Goal: Transaction & Acquisition: Purchase product/service

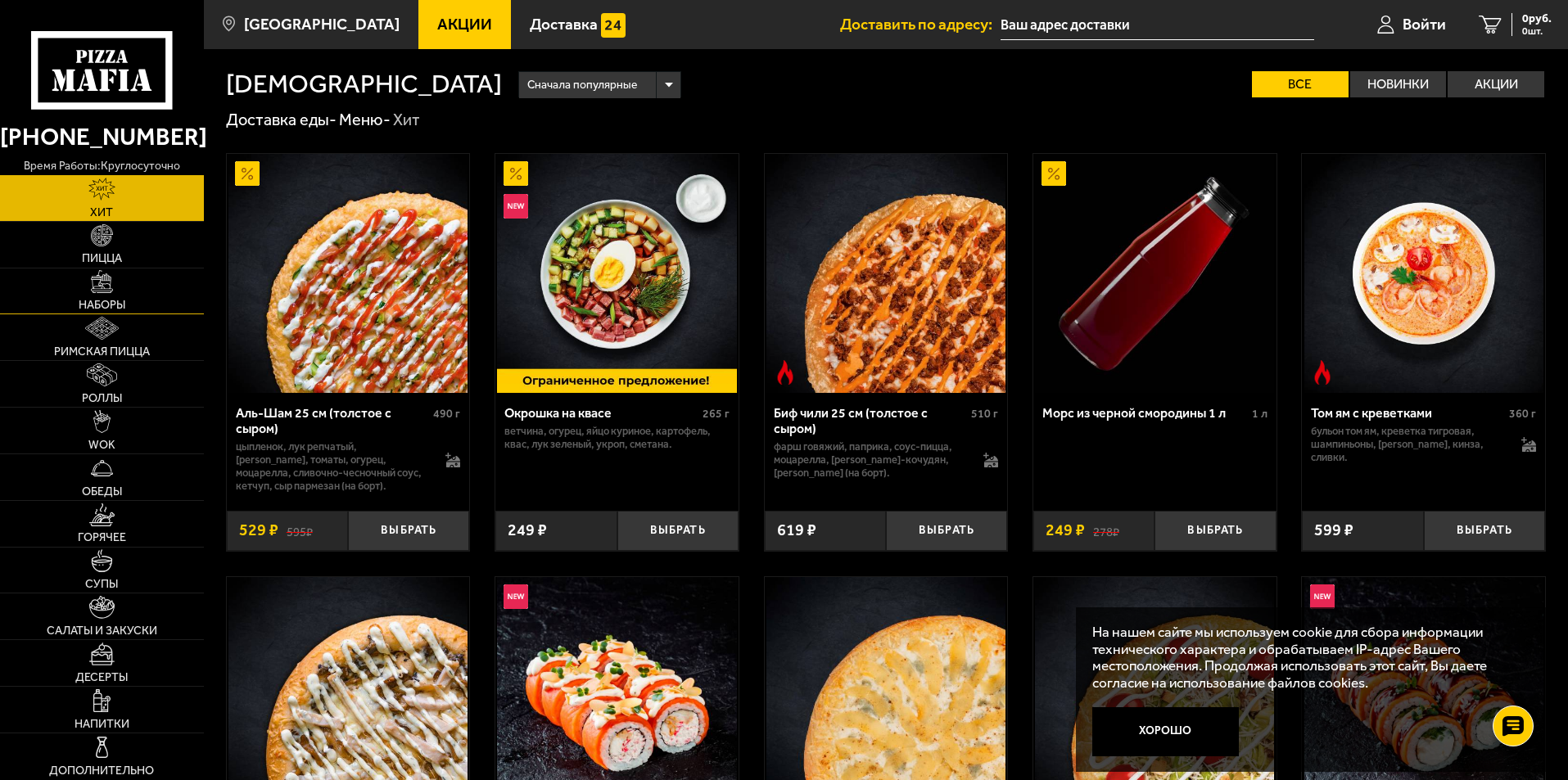
click at [81, 284] on link "Наборы" at bounding box center [102, 291] width 204 height 46
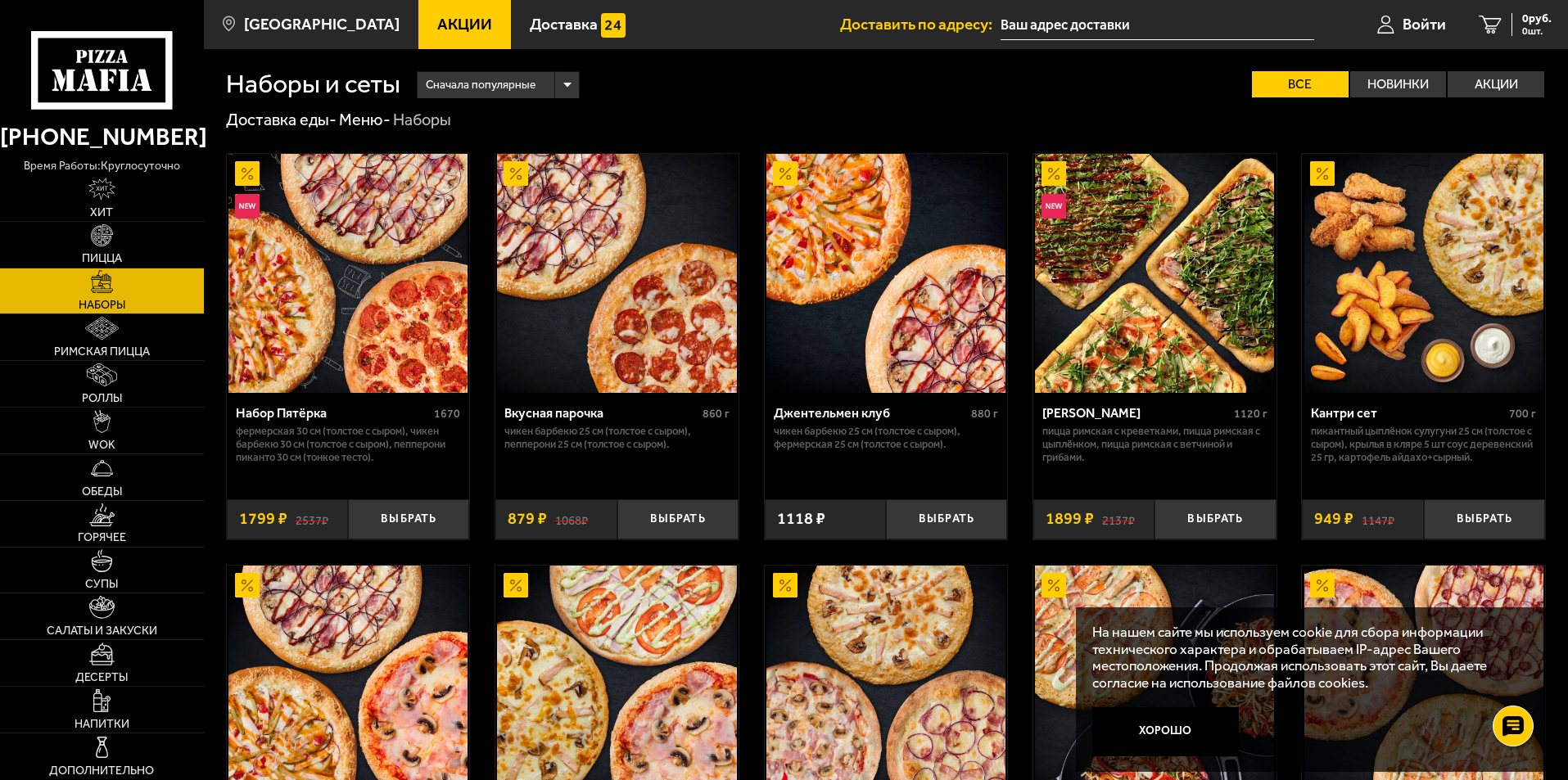
scroll to position [328, 0]
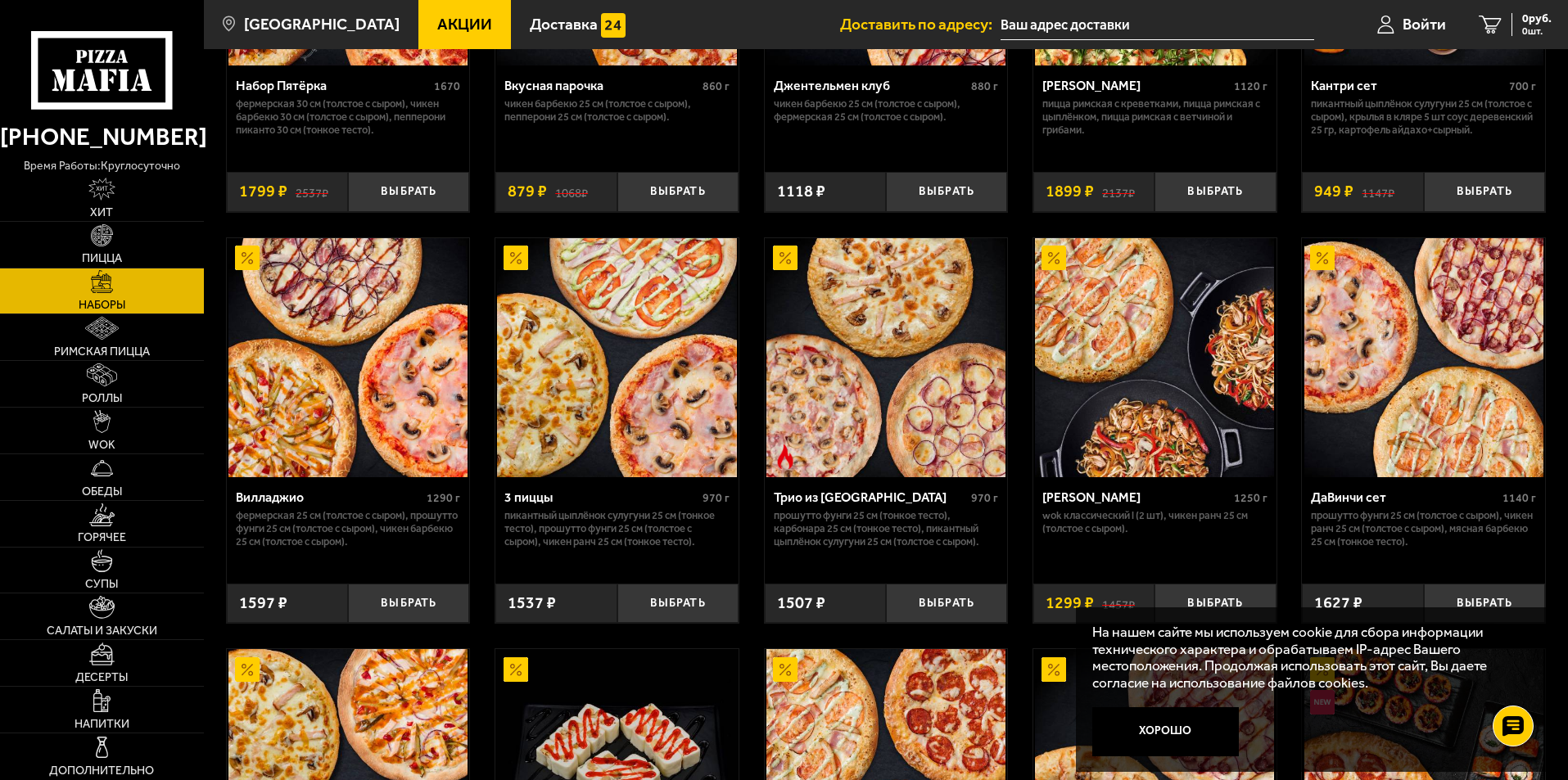
click at [1153, 730] on button "Хорошо" at bounding box center [1166, 732] width 148 height 49
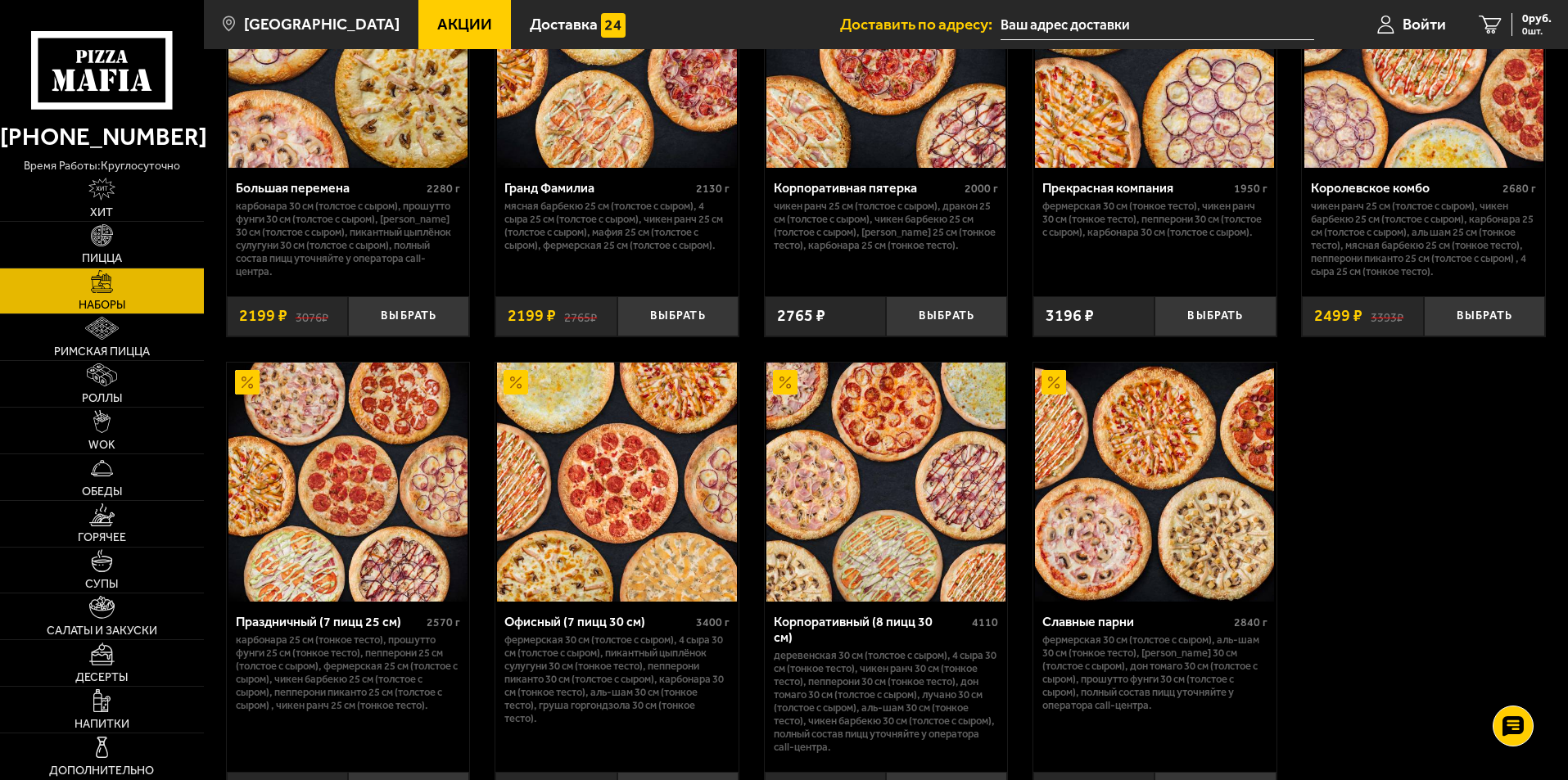
scroll to position [2476, 0]
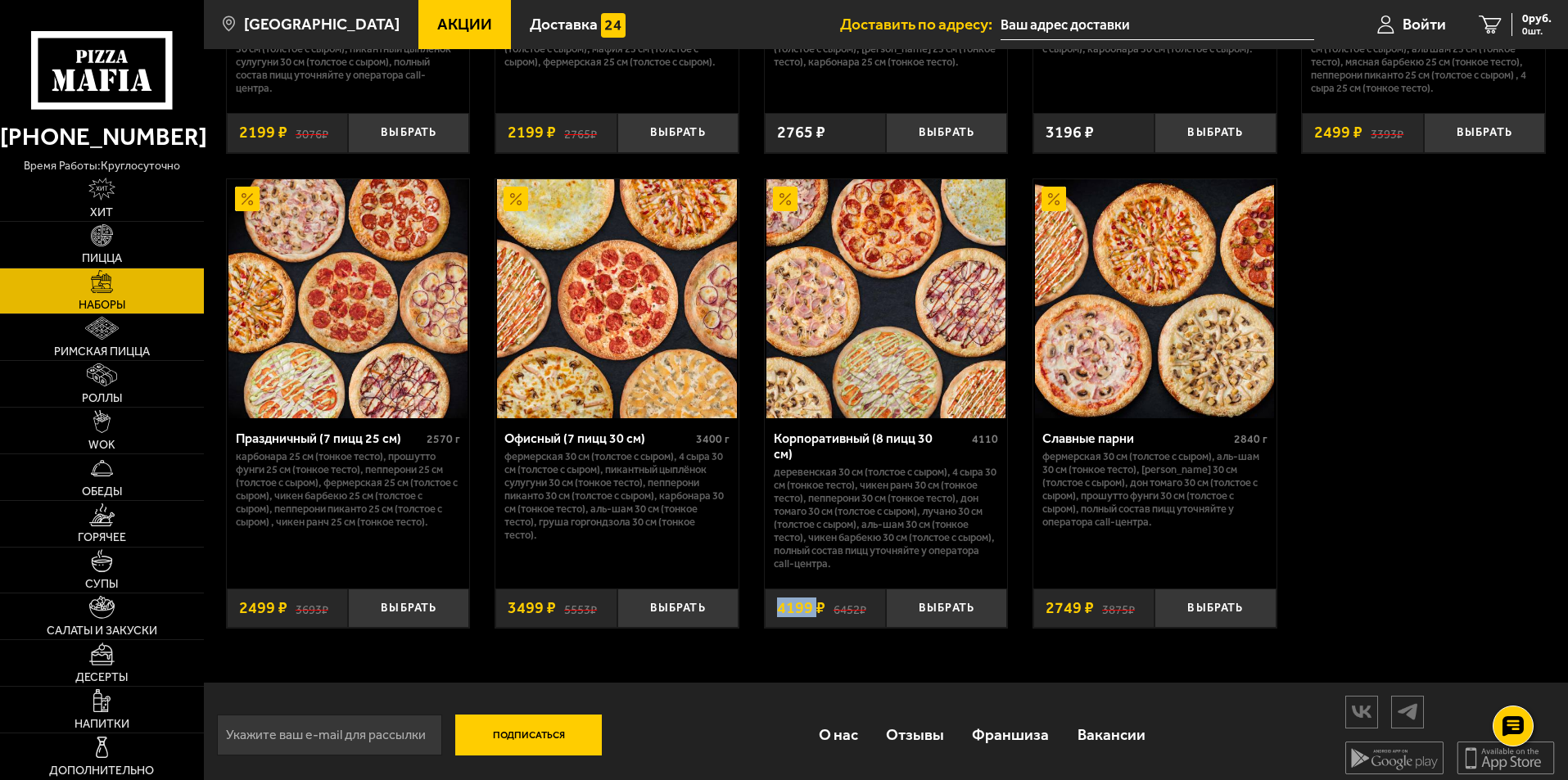
drag, startPoint x: 802, startPoint y: 599, endPoint x: 752, endPoint y: 591, distance: 50.6
click at [812, 561] on p "Деревенская 30 см (толстое с сыром), 4 сыра 30 см (тонкое тесто), Чикен Ранч 30…" at bounding box center [886, 518] width 225 height 104
click at [441, 23] on span "Акции" at bounding box center [464, 24] width 55 height 15
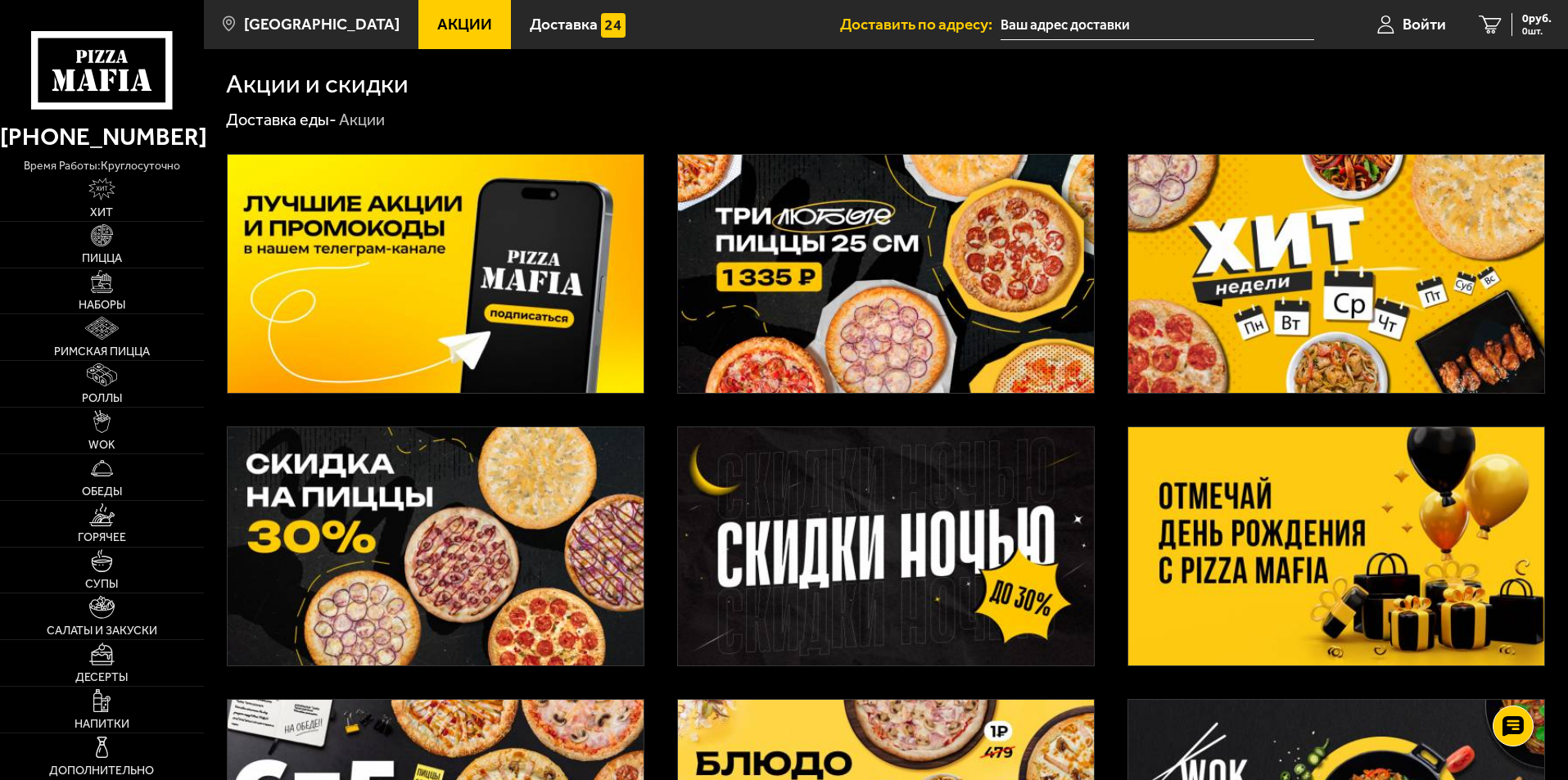
click at [1391, 489] on img at bounding box center [1336, 547] width 416 height 238
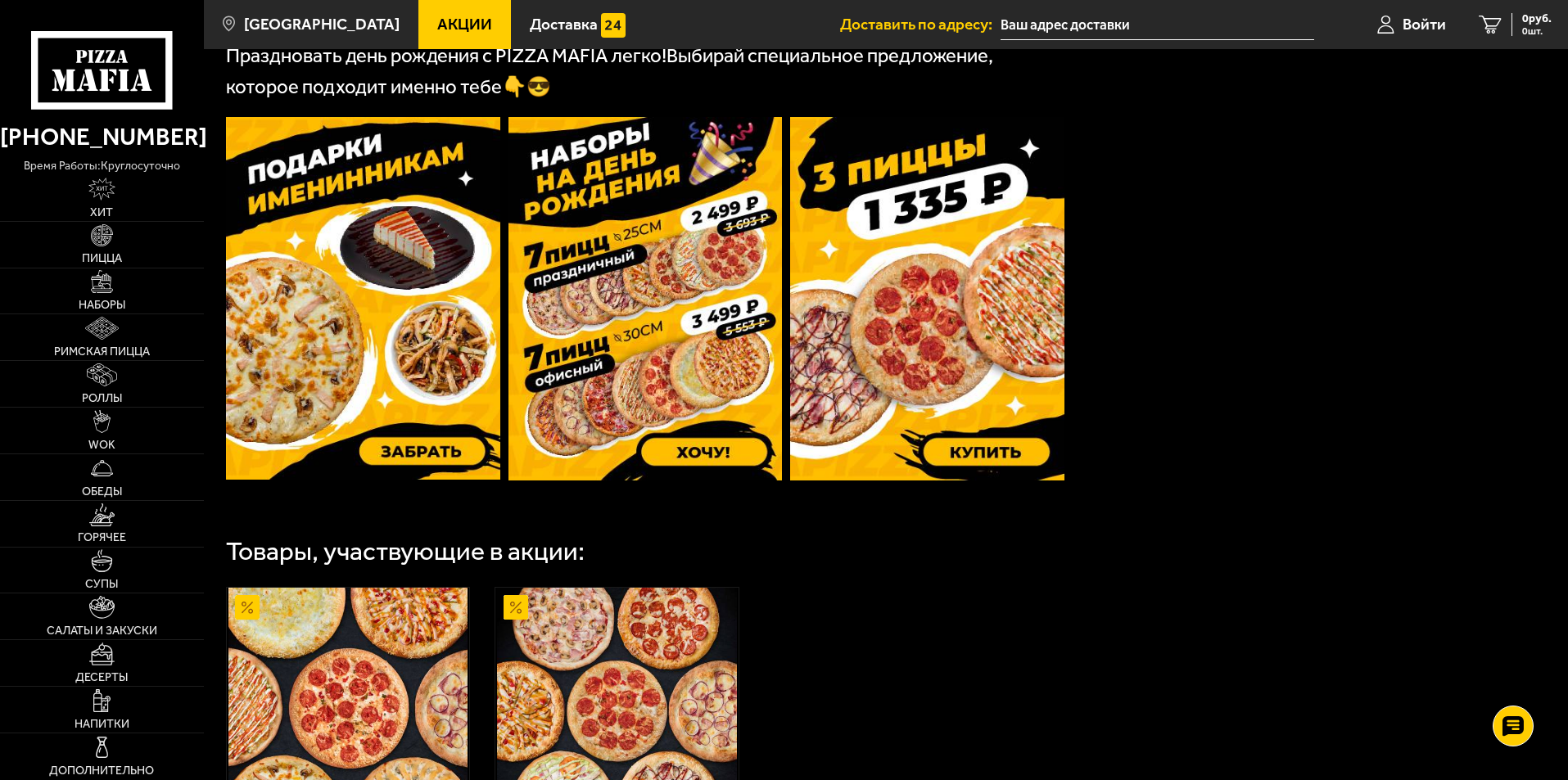
scroll to position [375, 0]
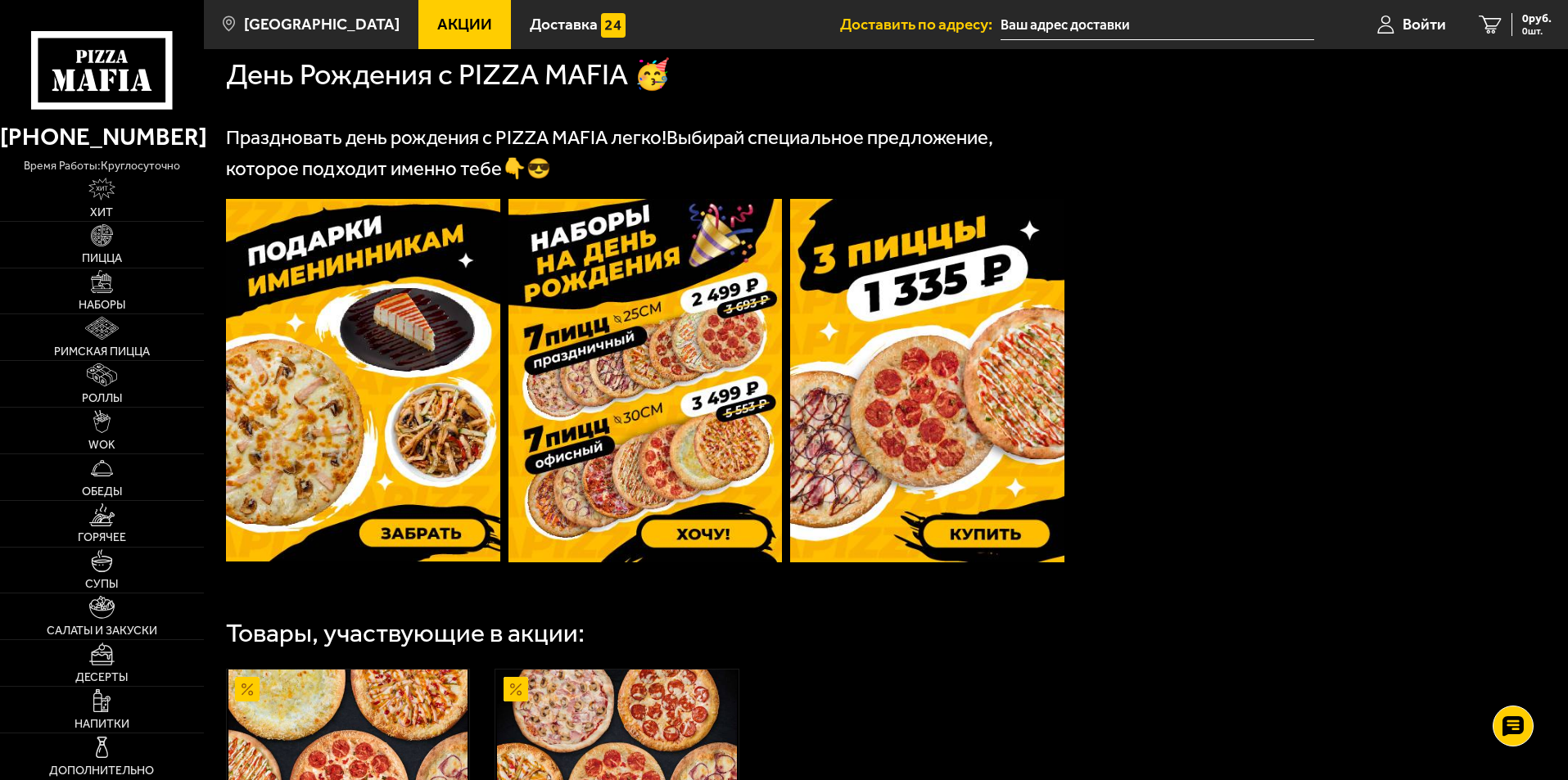
click at [274, 444] on img at bounding box center [362, 379] width 274 height 362
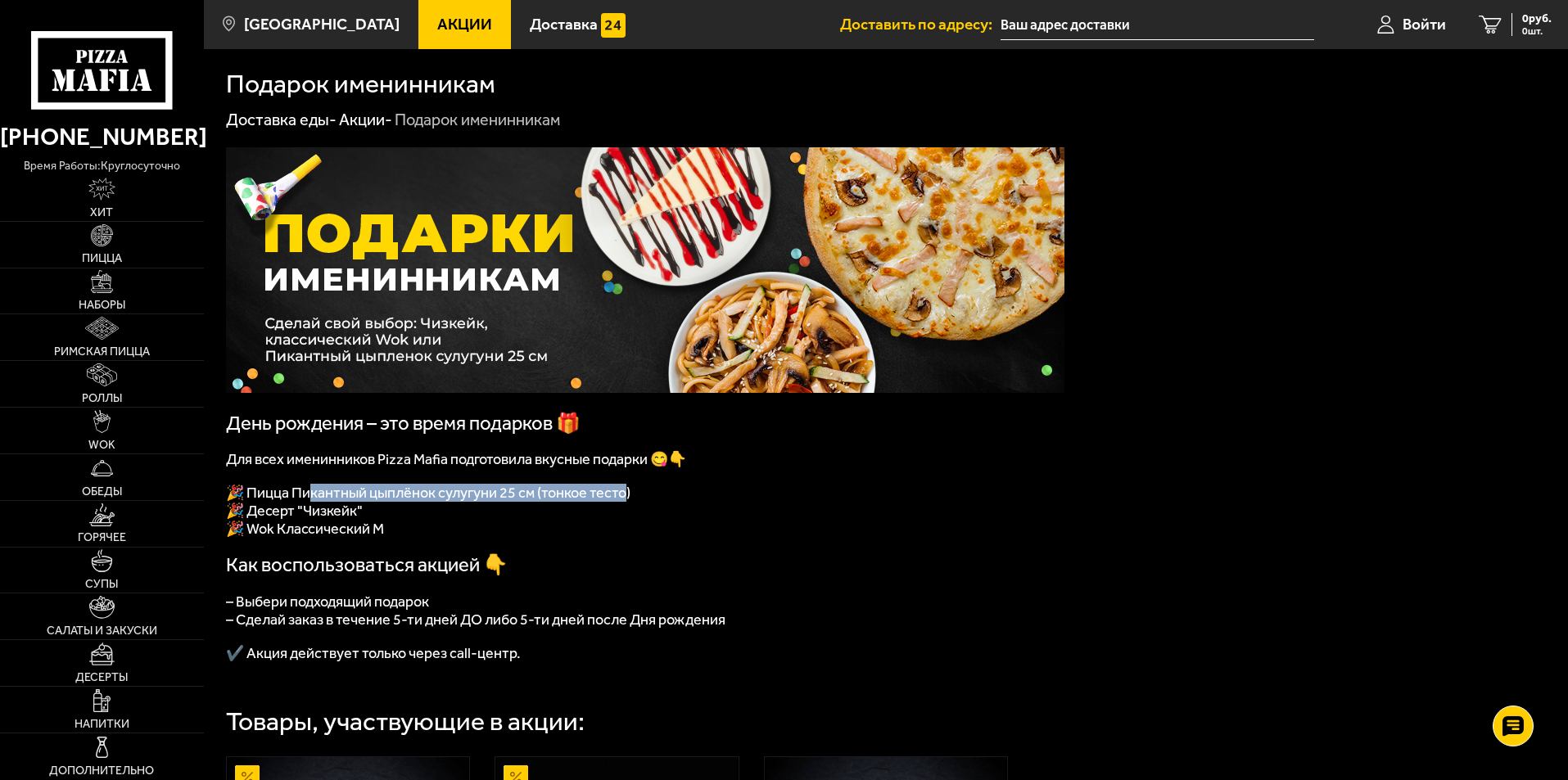
drag, startPoint x: 313, startPoint y: 500, endPoint x: 631, endPoint y: 501, distance: 318.0
click at [631, 501] on span "🎉 Пицца Пикантный цыплёнок сулугуни 25 см (тонкое тесто)" at bounding box center [428, 492] width 404 height 18
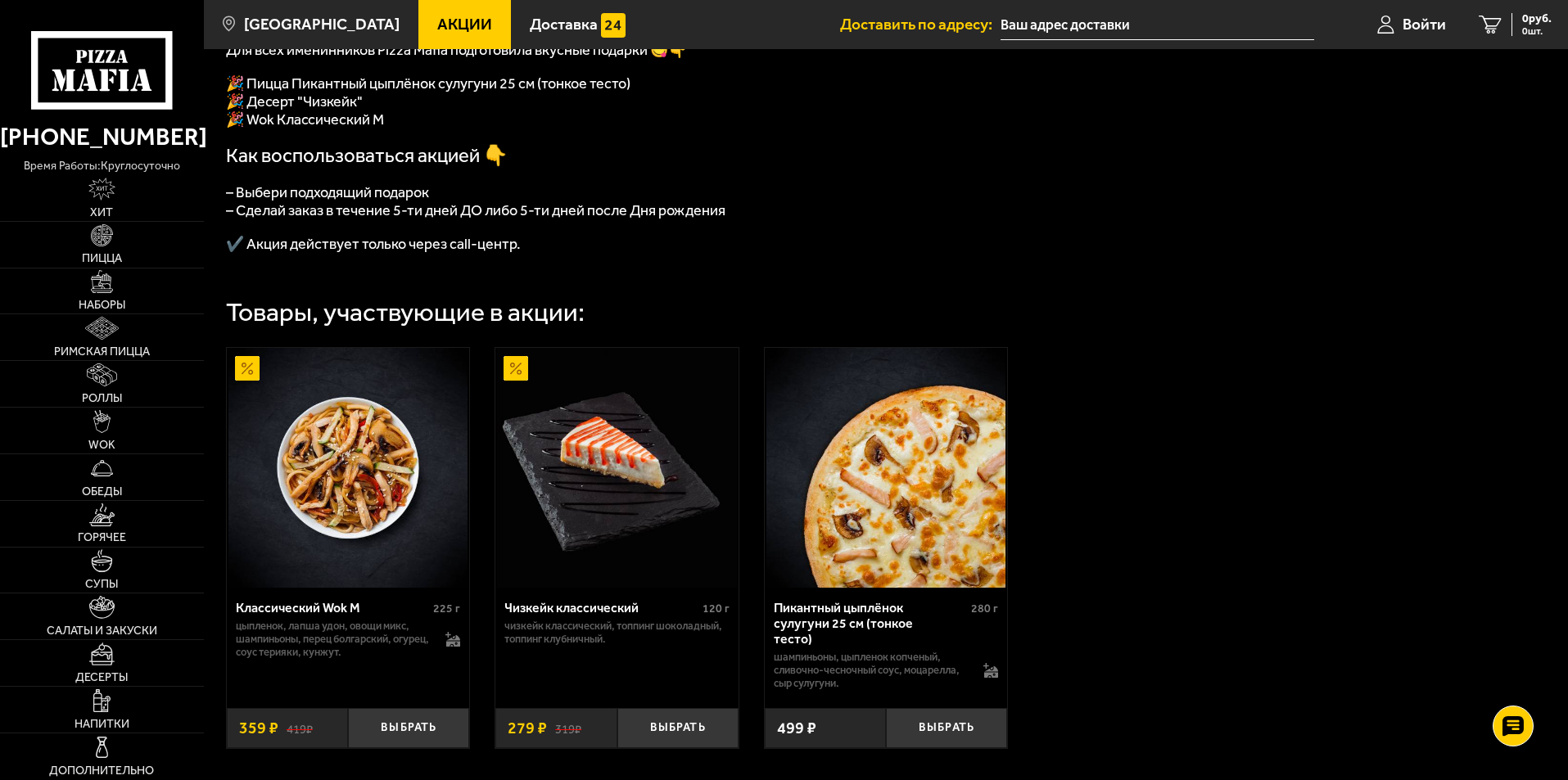
scroll to position [164, 0]
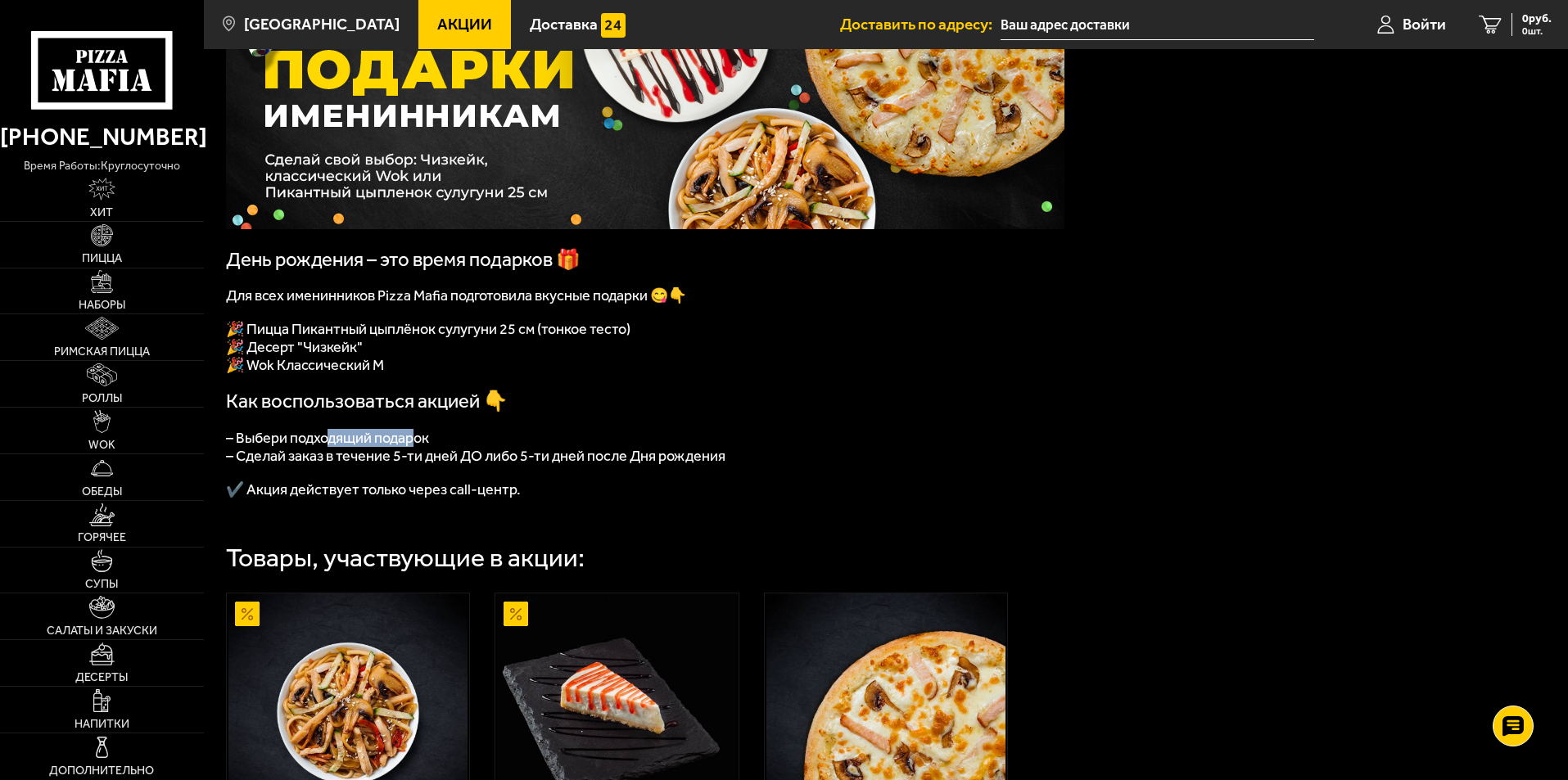
drag, startPoint x: 326, startPoint y: 446, endPoint x: 413, endPoint y: 450, distance: 87.1
click at [413, 447] on span "– Выбери подходящий подарок" at bounding box center [327, 437] width 203 height 18
click at [355, 370] on span "🎉 Wok Классический М" at bounding box center [305, 365] width 158 height 18
click at [340, 356] on span "🎉 Десерт "Чизкейк"" at bounding box center [294, 346] width 137 height 18
click at [334, 332] on span "🎉 Пицца Пикантный цыплёнок сулугуни 25 см (тонкое тесто)" at bounding box center [428, 328] width 404 height 18
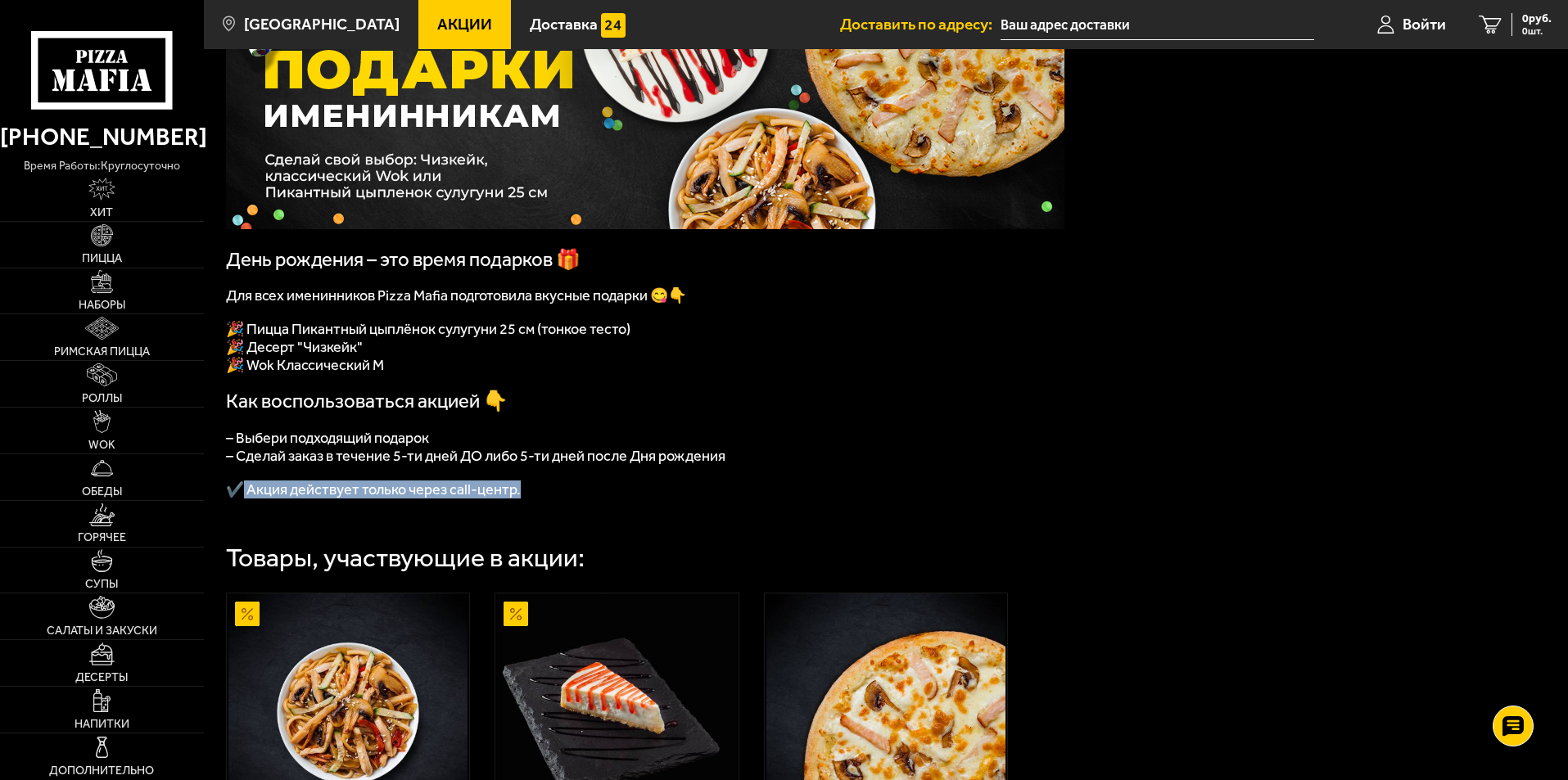
drag, startPoint x: 244, startPoint y: 502, endPoint x: 527, endPoint y: 512, distance: 283.2
click at [527, 498] on p "✔️ Акция действует только через call-центр." at bounding box center [645, 489] width 839 height 18
click at [481, 498] on span "✔️ Акция действует только через call-центр." at bounding box center [373, 489] width 295 height 18
drag, startPoint x: 331, startPoint y: 335, endPoint x: 461, endPoint y: 334, distance: 130.0
click at [461, 334] on span "🎉 Пицца Пикантный цыплёнок сулугуни 25 см (тонкое тесто)" at bounding box center [428, 328] width 404 height 18
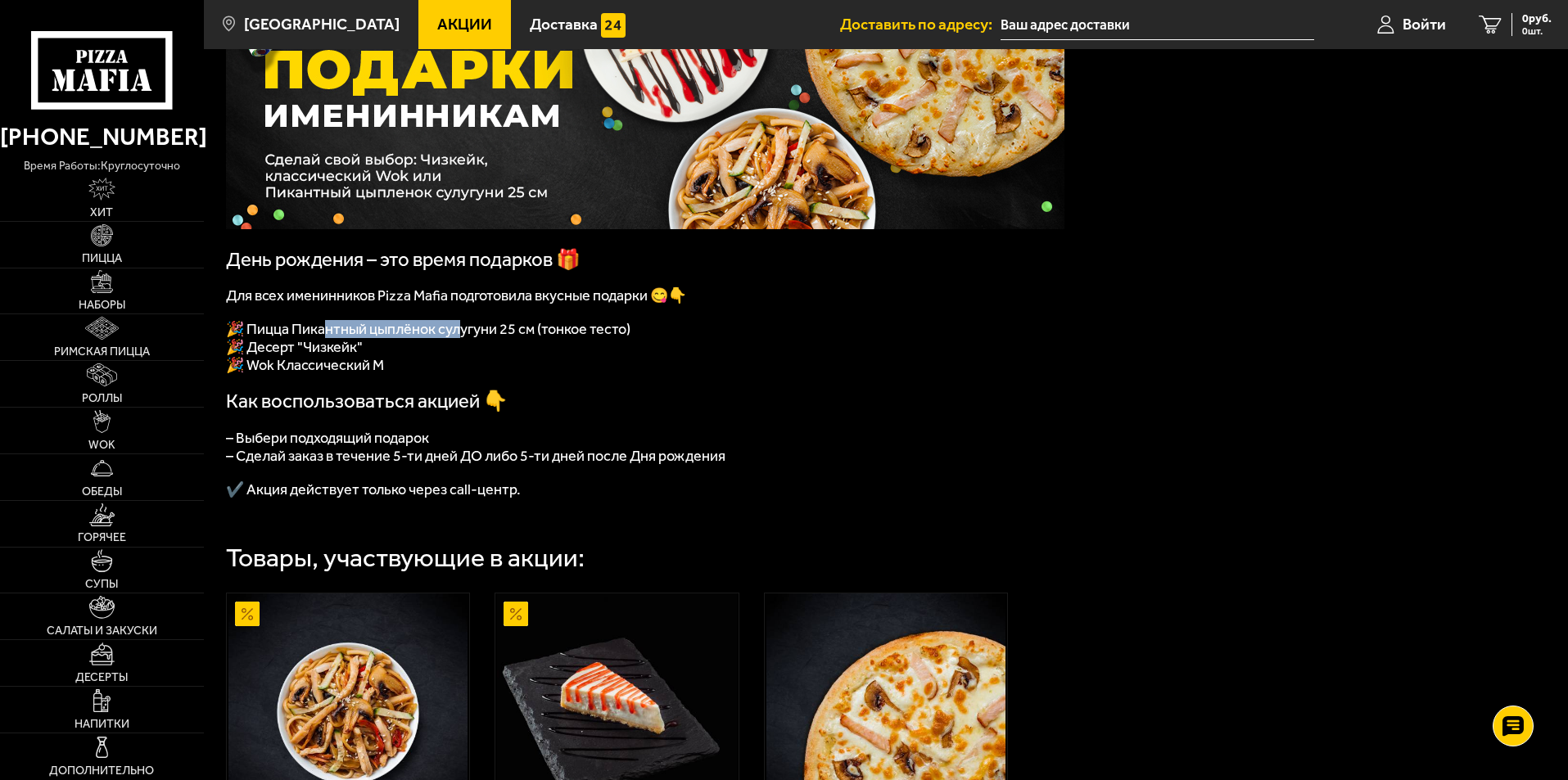
click at [461, 334] on span "🎉 Пицца Пикантный цыплёнок сулугуни 25 см (тонкое тесто)" at bounding box center [428, 328] width 404 height 18
drag, startPoint x: 391, startPoint y: 469, endPoint x: 619, endPoint y: 463, distance: 228.1
click at [619, 463] on span "– Сделай заказ в течение 5-ти дней ДО либо 5-ти дней после Дня рождения" at bounding box center [475, 456] width 499 height 18
click at [625, 465] on span "– Сделай заказ в течение 5-ти дней ДО либо 5-ти дней после Дня рождения" at bounding box center [475, 456] width 499 height 18
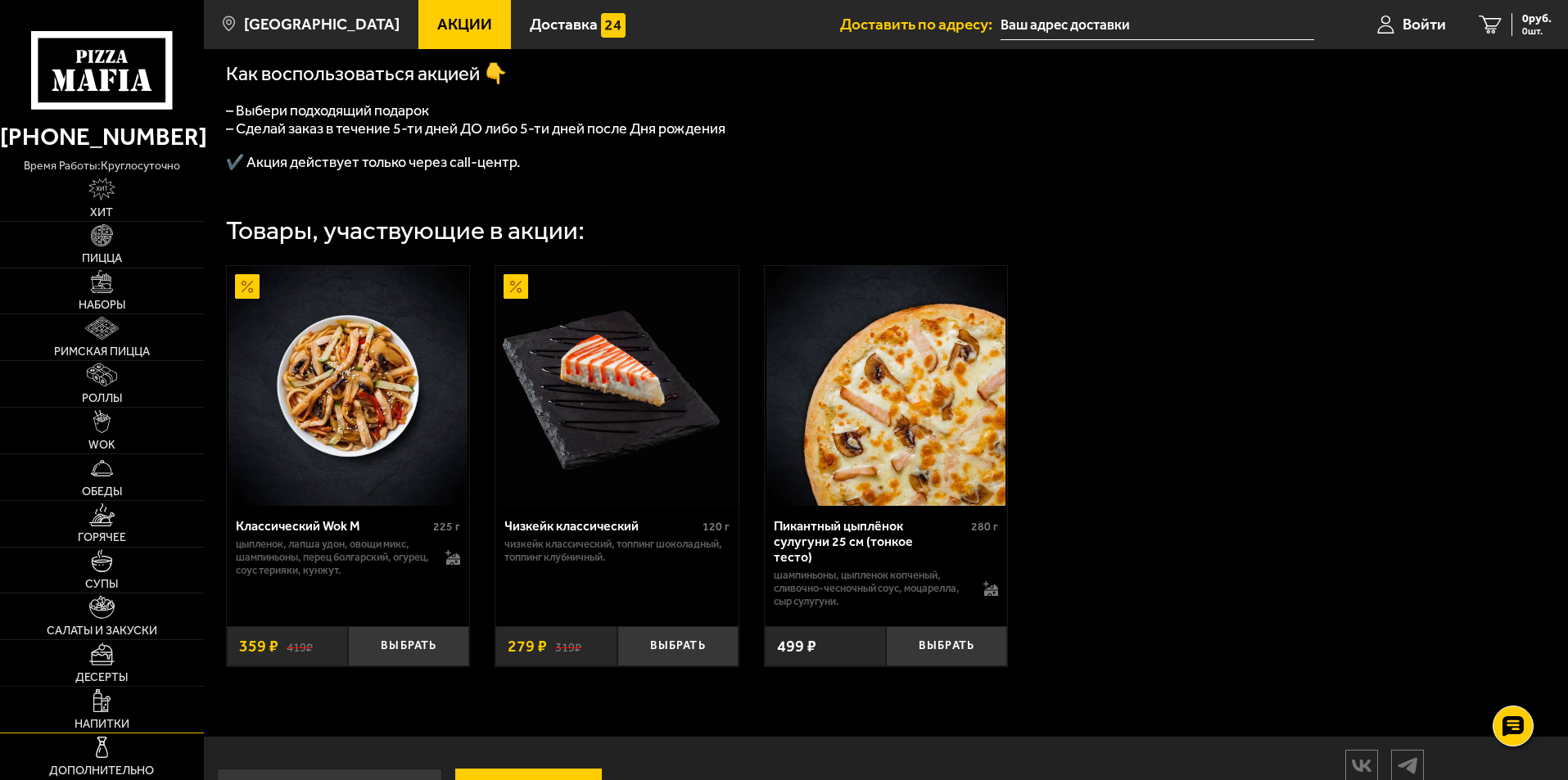
scroll to position [555, 0]
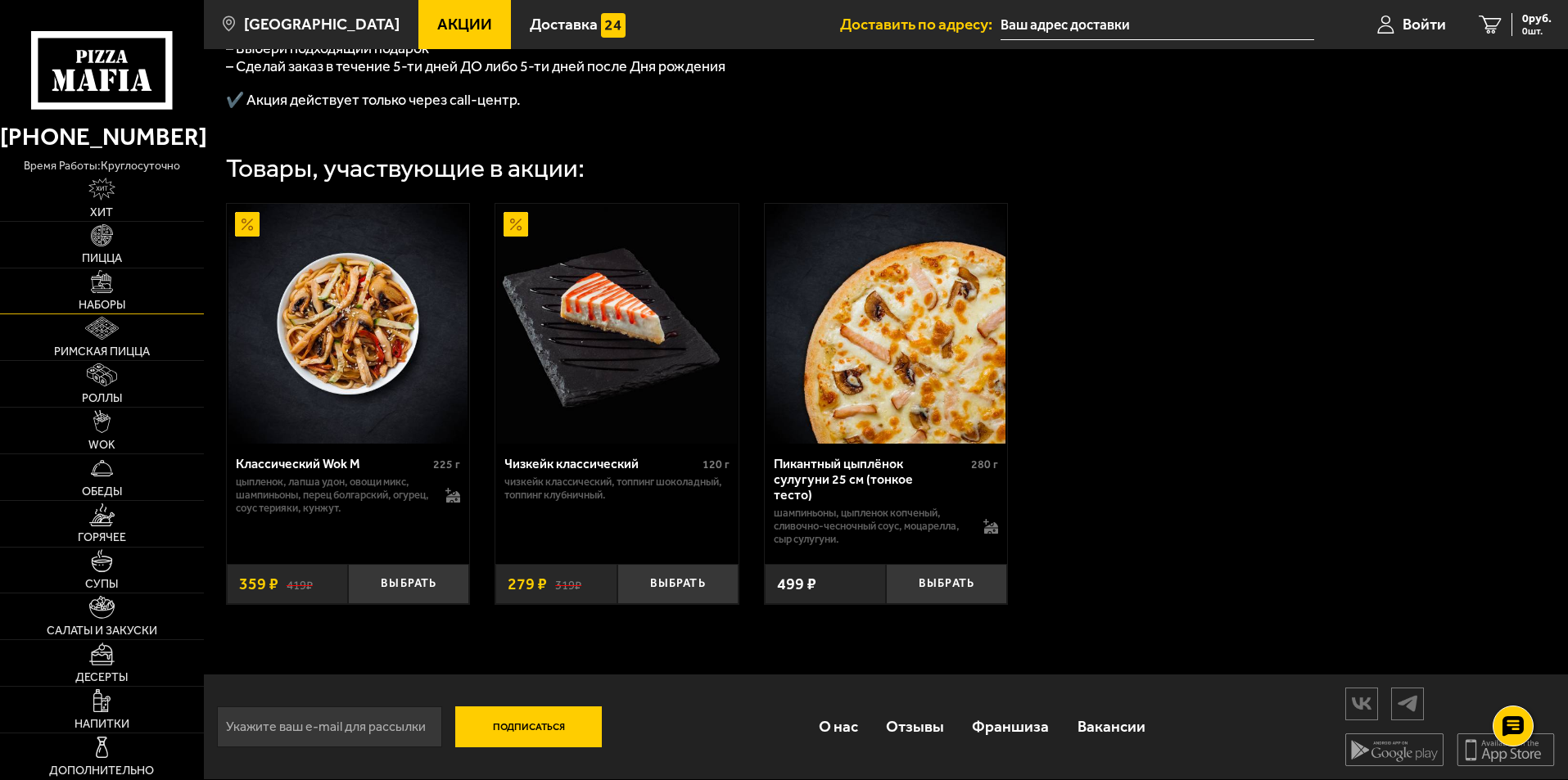
click at [123, 295] on link "Наборы" at bounding box center [102, 291] width 204 height 46
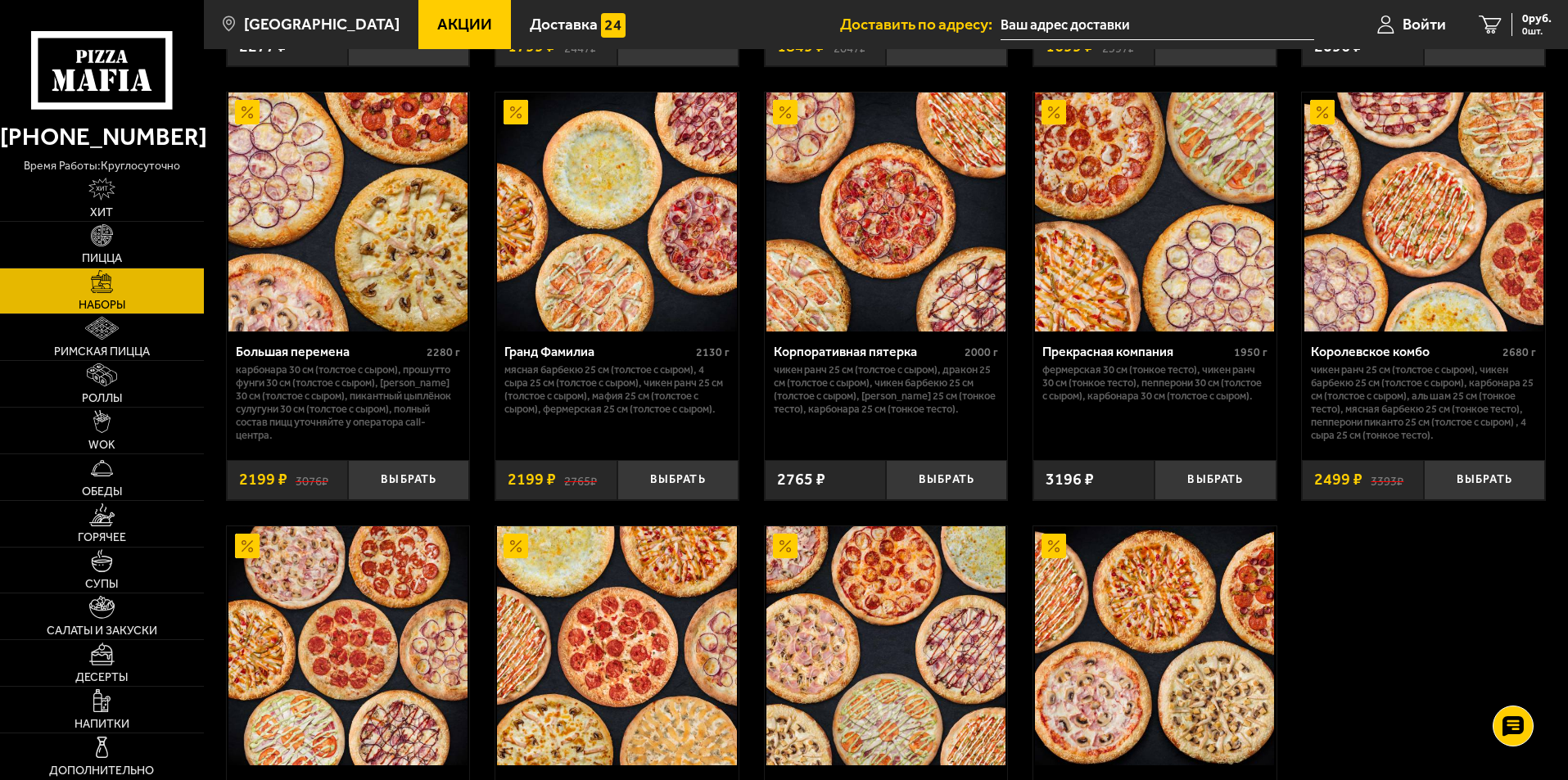
scroll to position [2476, 0]
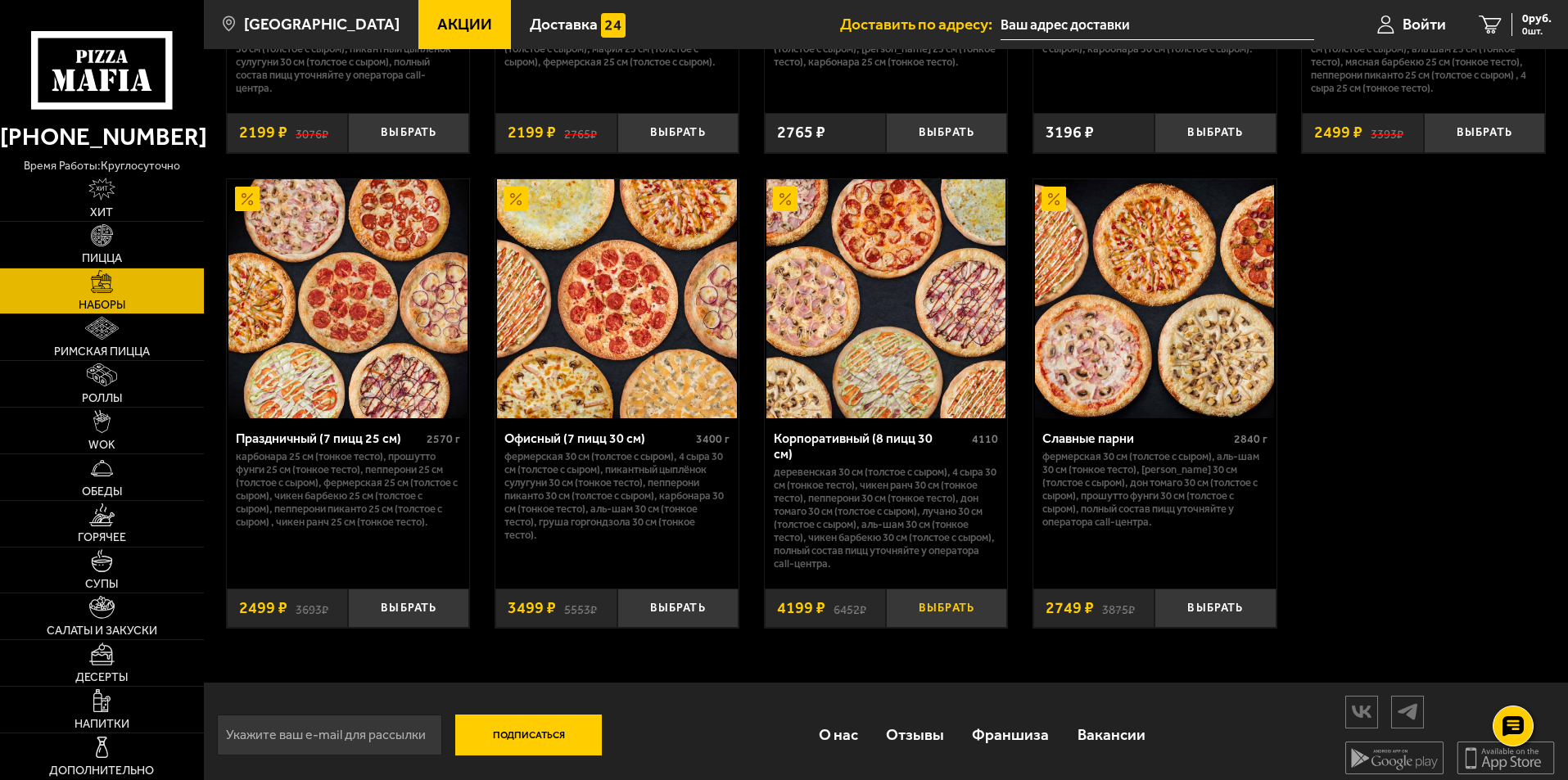
click at [941, 607] on button "Выбрать" at bounding box center [947, 609] width 121 height 40
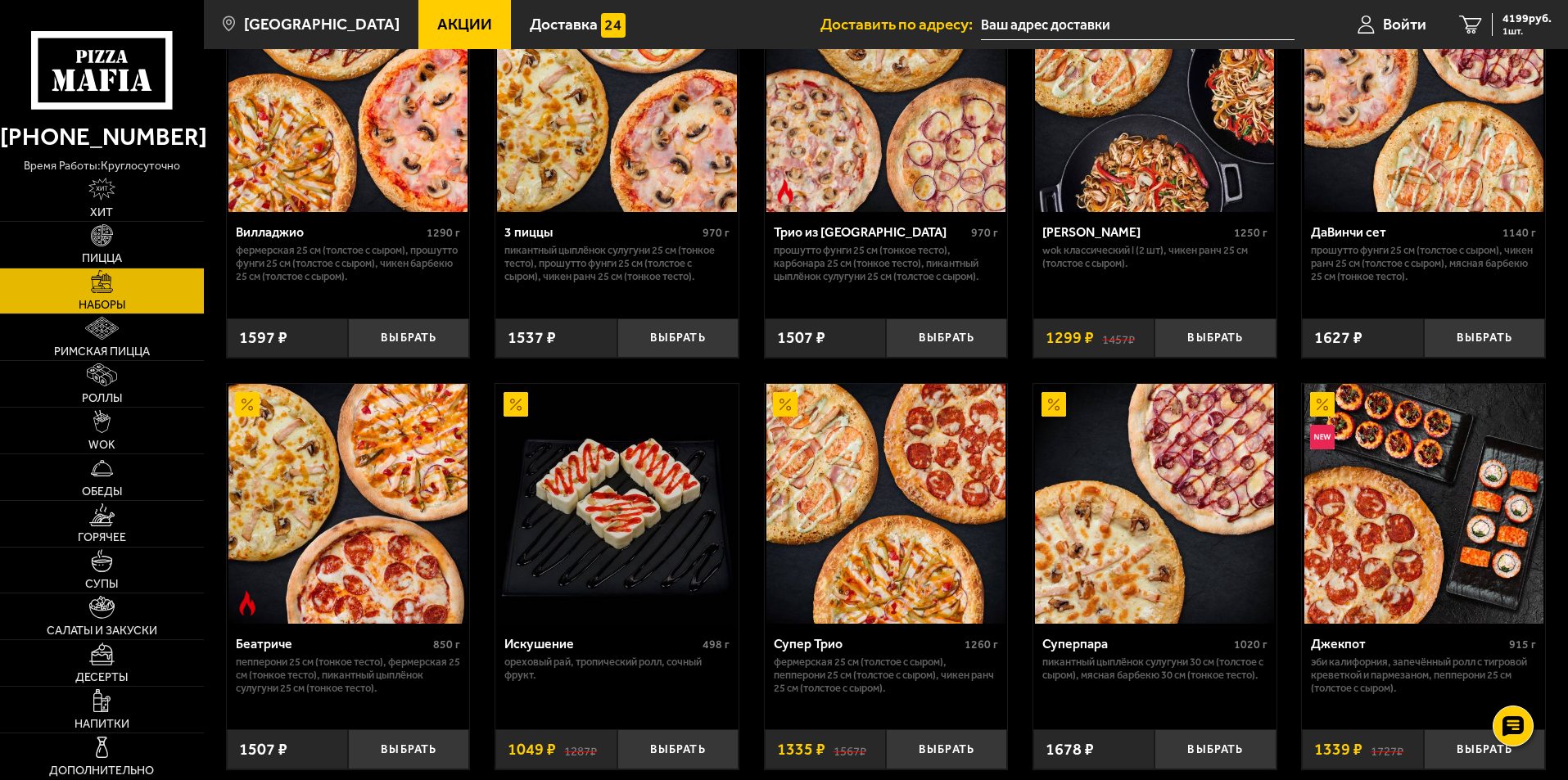
scroll to position [20, 0]
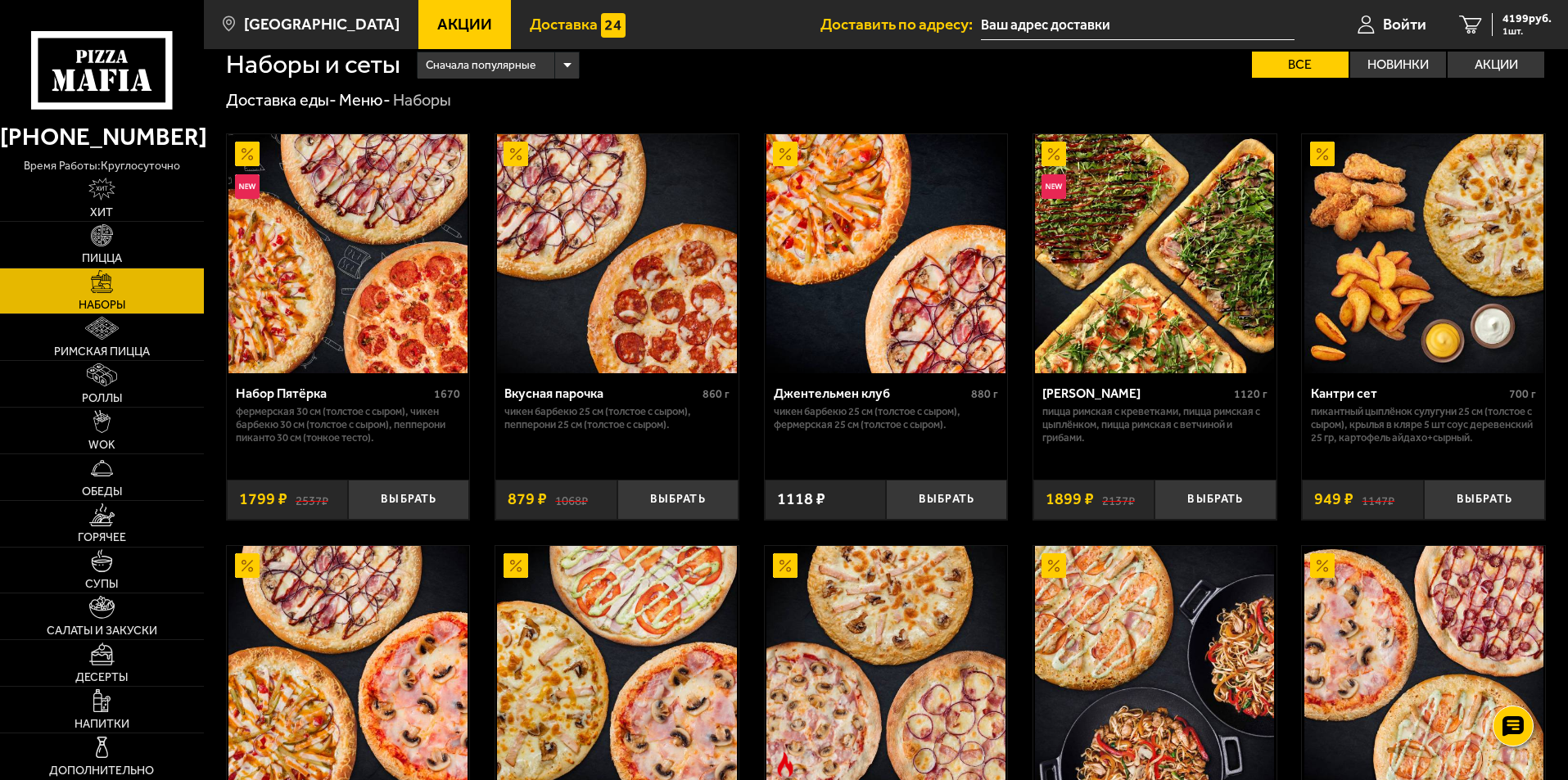
click at [531, 27] on span "Доставка" at bounding box center [564, 24] width 68 height 15
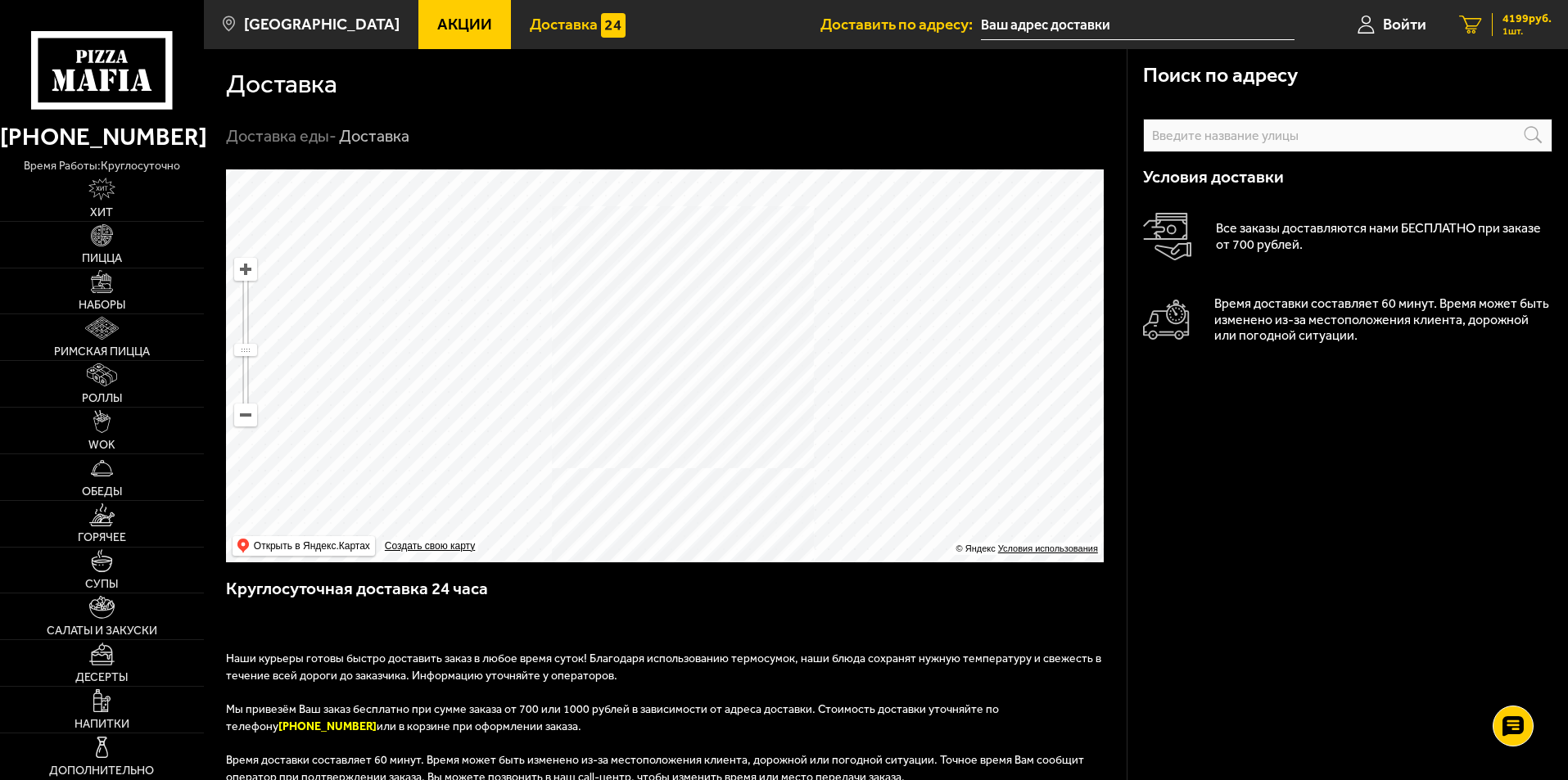
click at [1515, 21] on span "4199 руб." at bounding box center [1527, 19] width 49 height 12
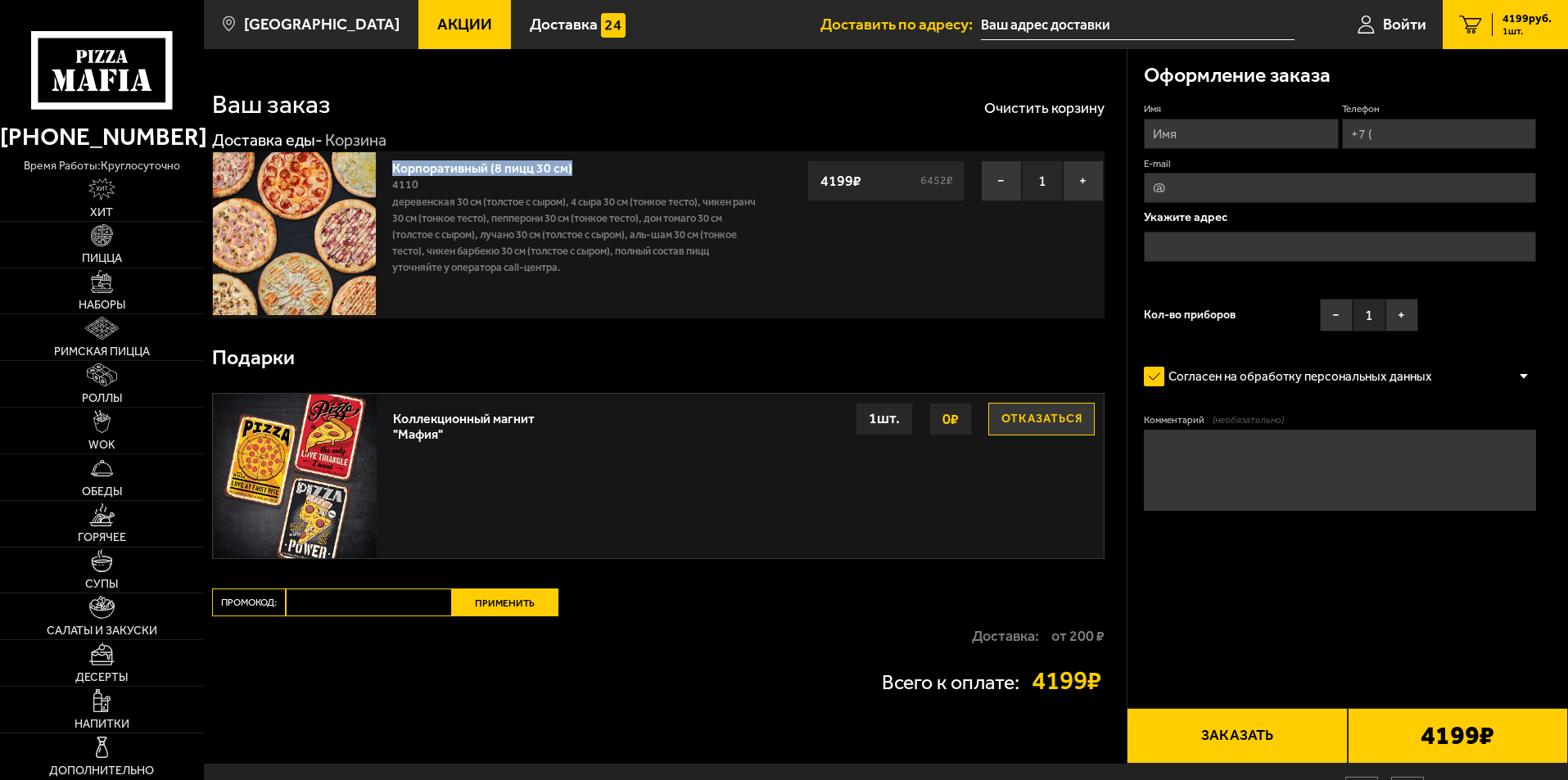
drag, startPoint x: 385, startPoint y: 173, endPoint x: 581, endPoint y: 171, distance: 196.0
click at [581, 171] on div "Корпоративный (8 пицц 30 см) 4110 Деревенская 30 см (толстое с сыром), 4 сыра 3…" at bounding box center [574, 234] width 380 height 166
click at [366, 598] on input "Промокод:" at bounding box center [369, 603] width 166 height 28
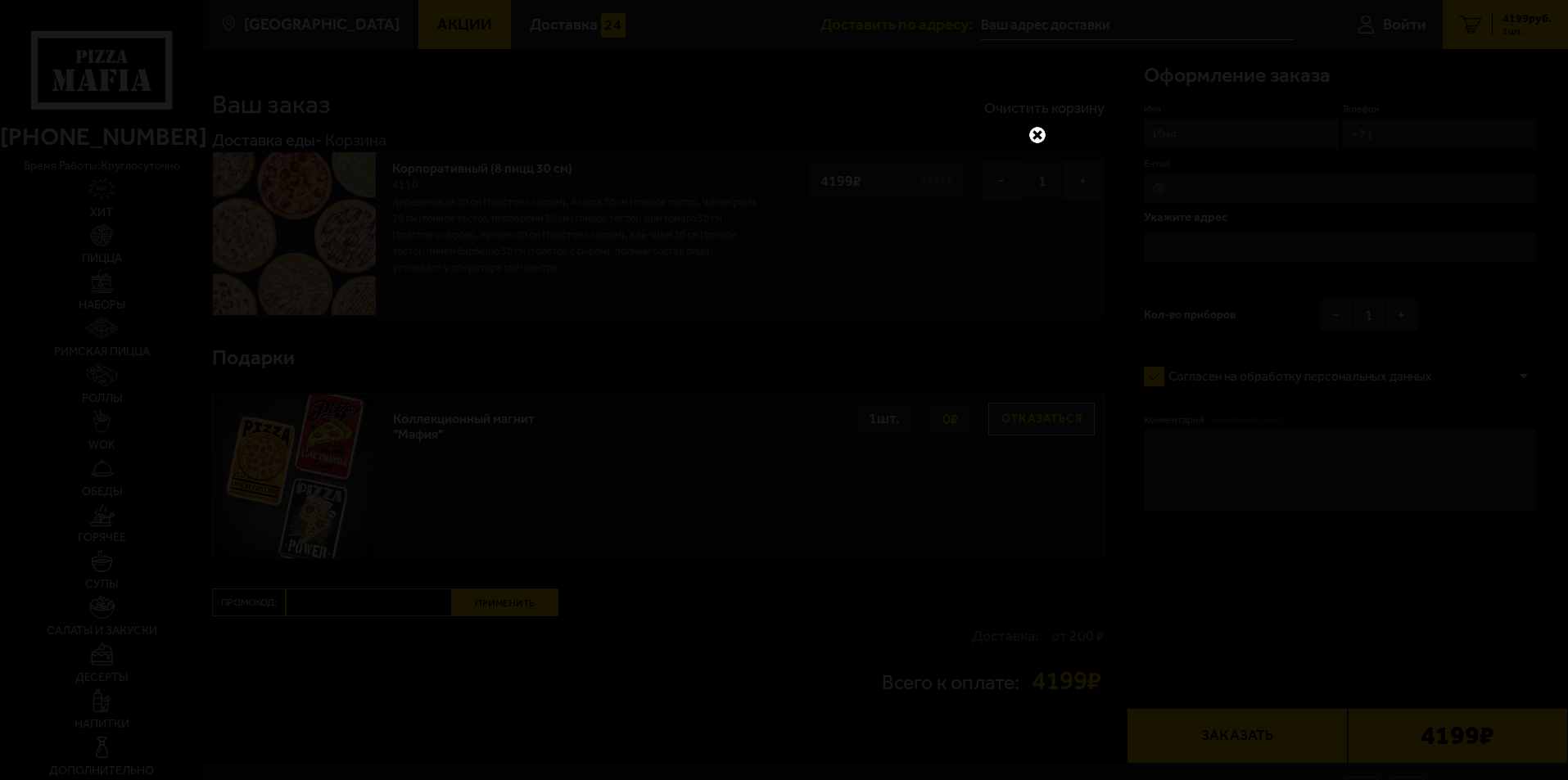
click at [1045, 130] on link at bounding box center [1037, 135] width 21 height 21
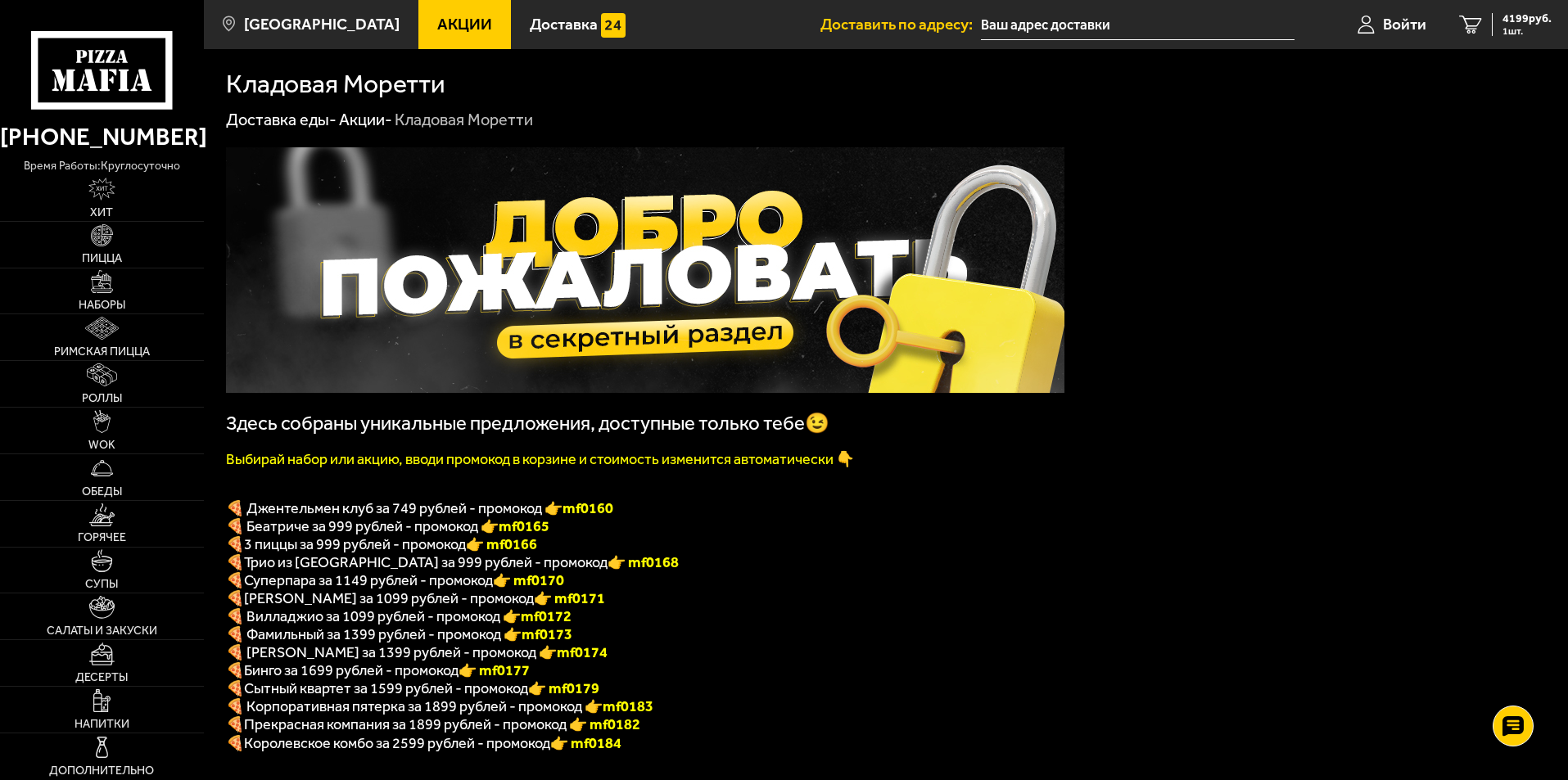
scroll to position [245, 0]
